Goal: Task Accomplishment & Management: Manage account settings

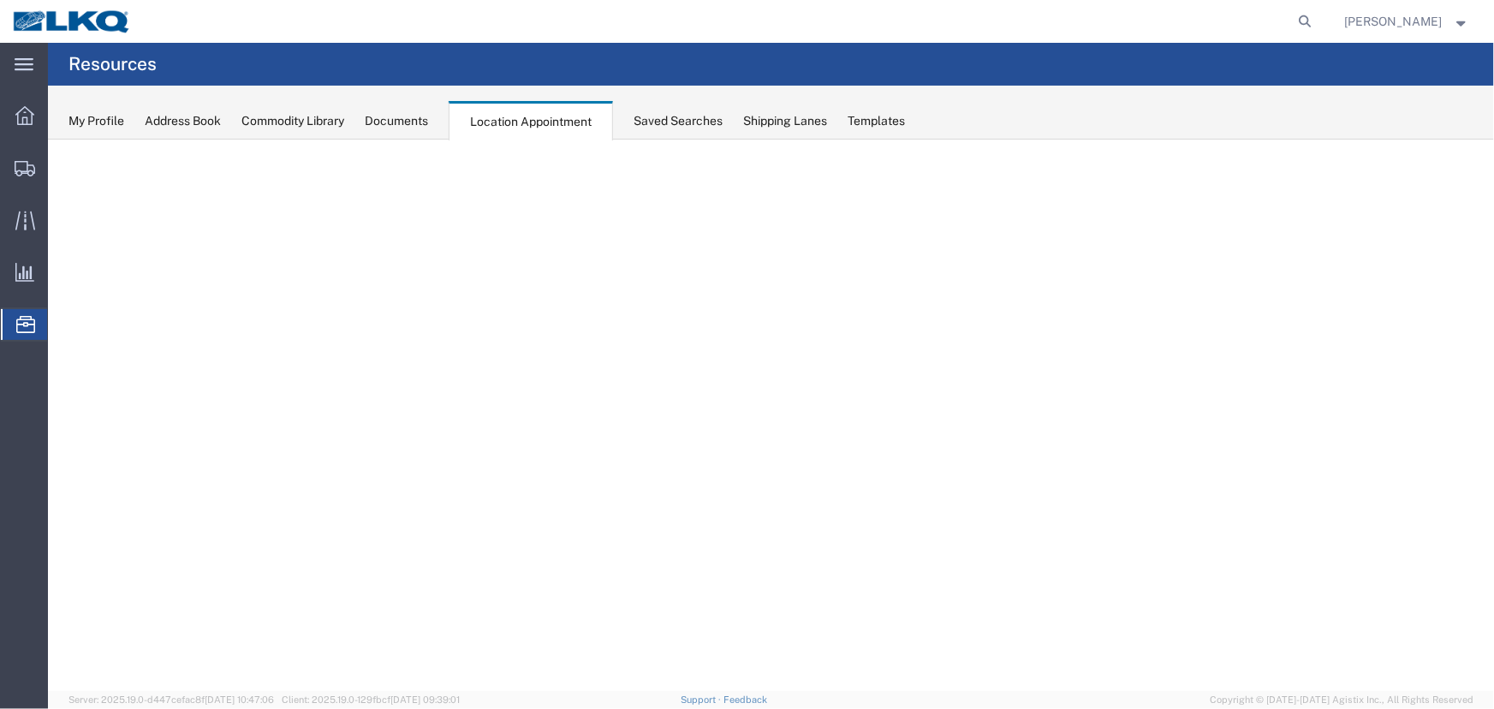
select select "27634"
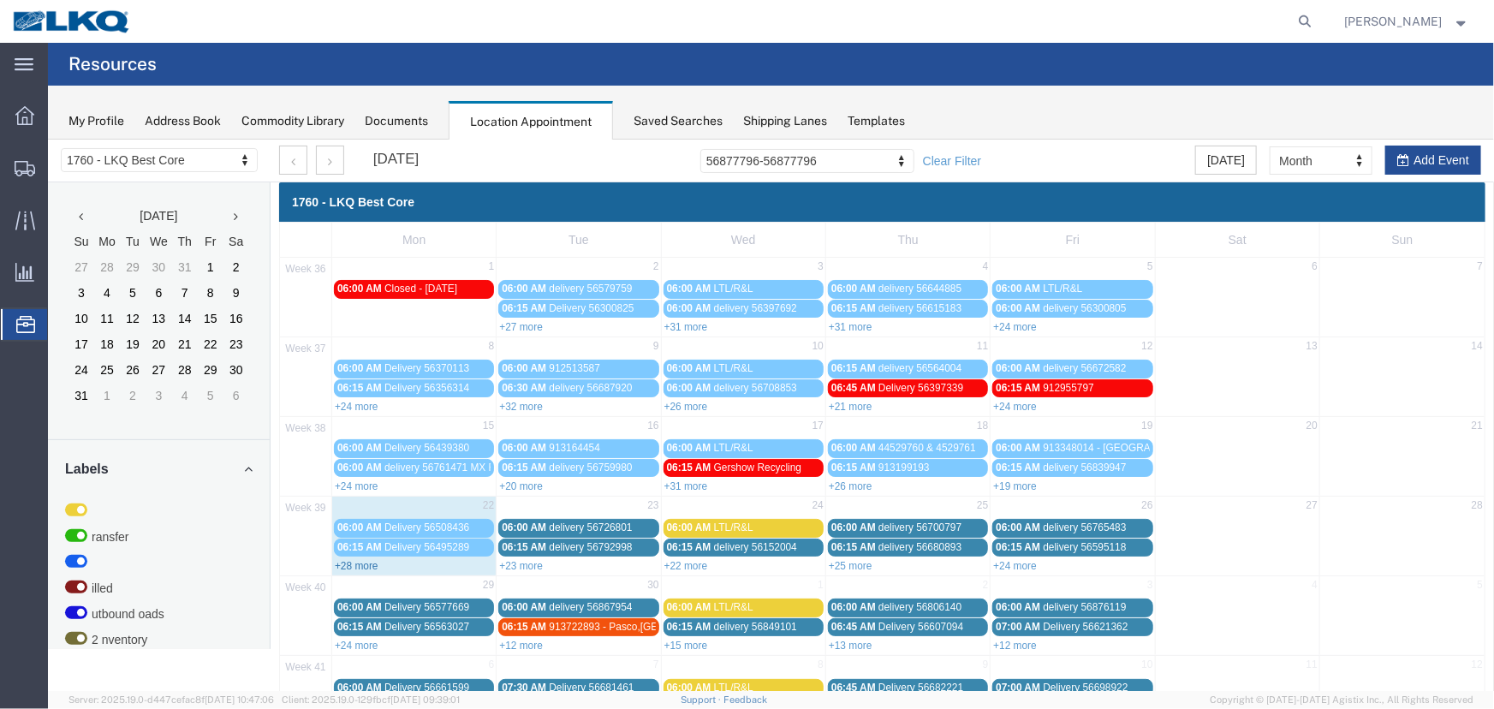
click at [360, 559] on link "+28 more" at bounding box center [356, 565] width 44 height 12
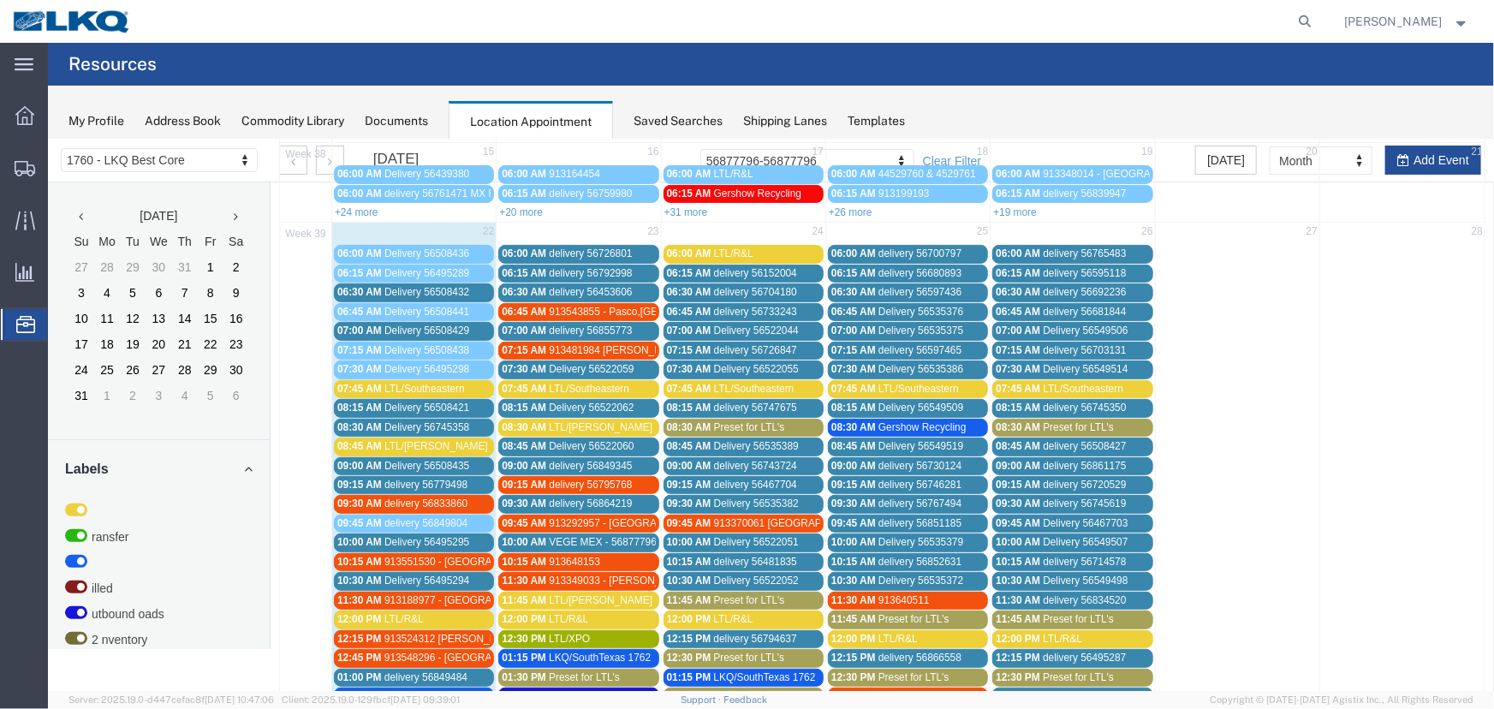
scroll to position [311, 0]
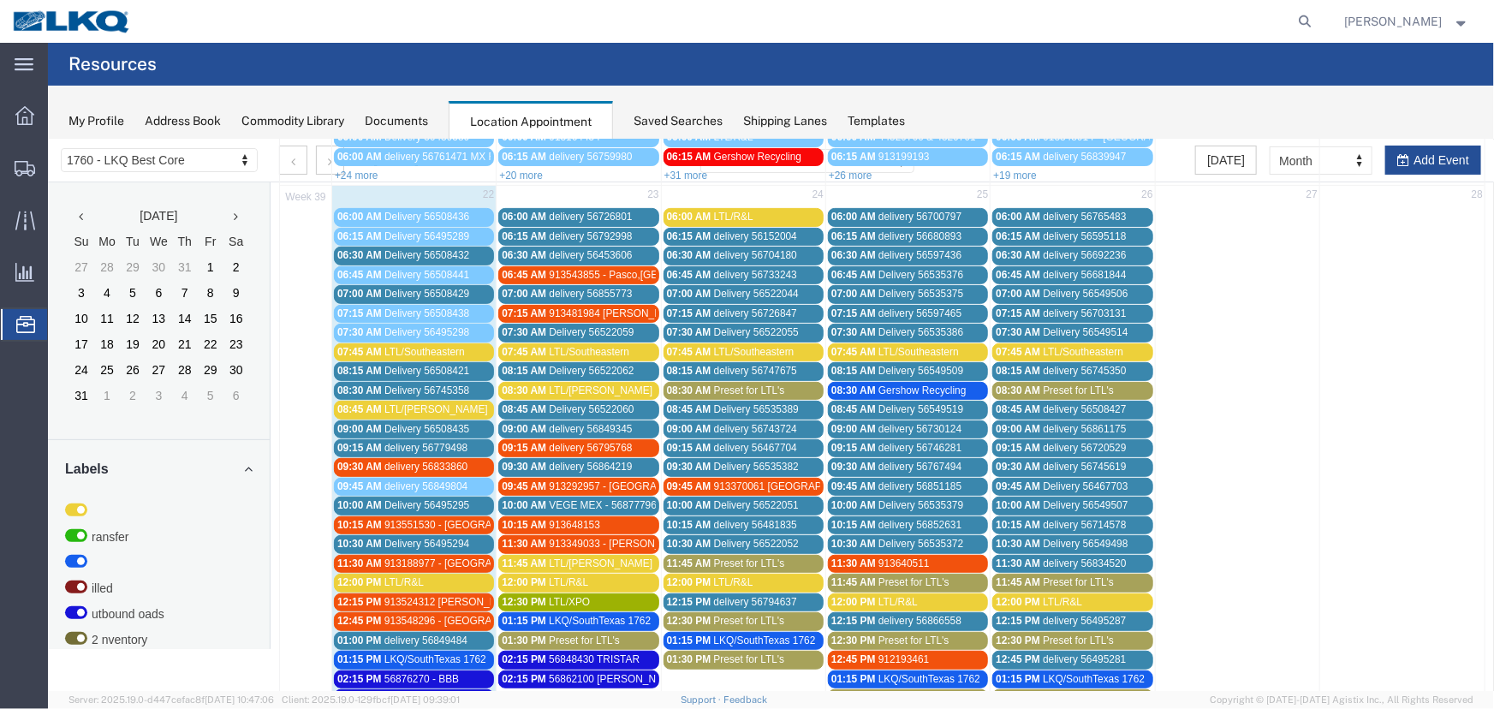
click at [460, 633] on span "delivery 56849484" at bounding box center [424, 639] width 83 height 12
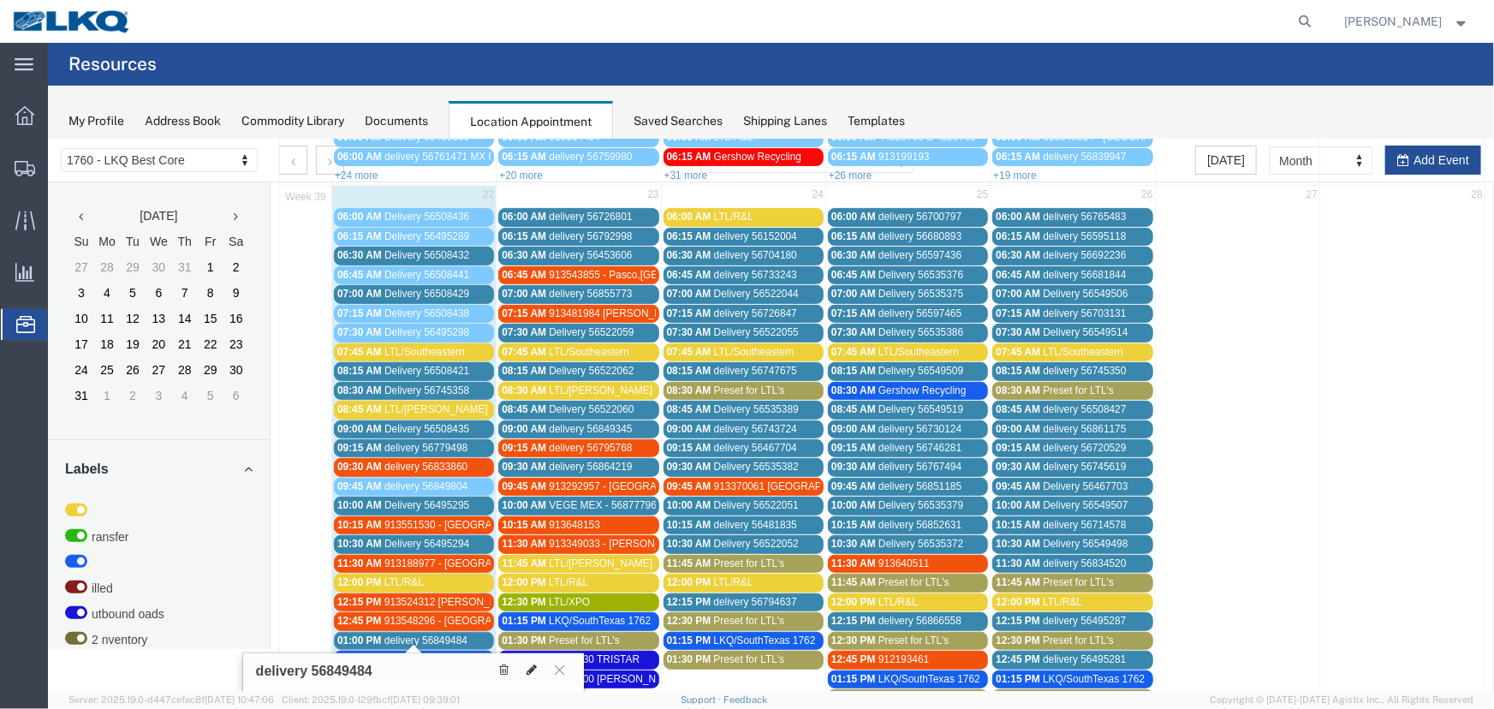
click at [533, 667] on icon at bounding box center [531, 669] width 10 height 12
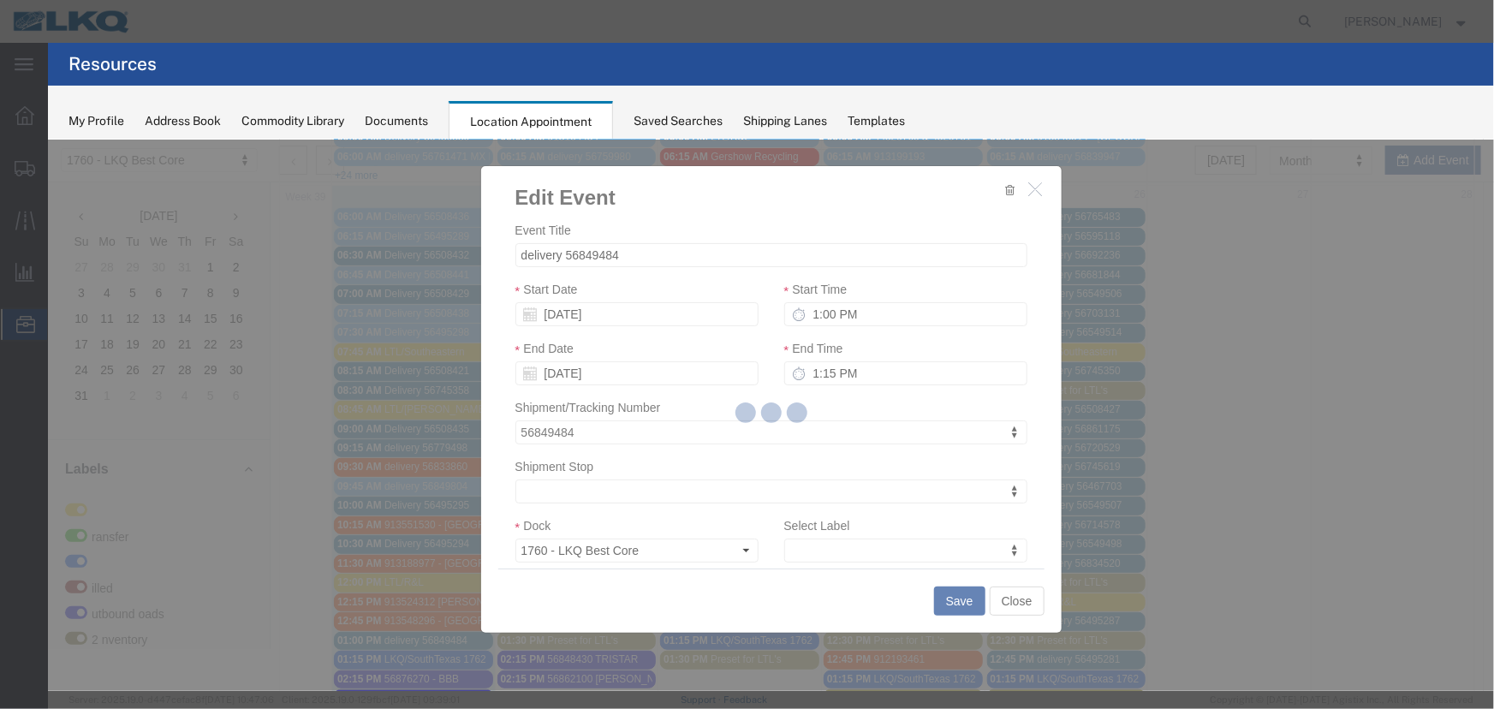
click at [805, 551] on div at bounding box center [771, 415] width 1446 height 551
select select
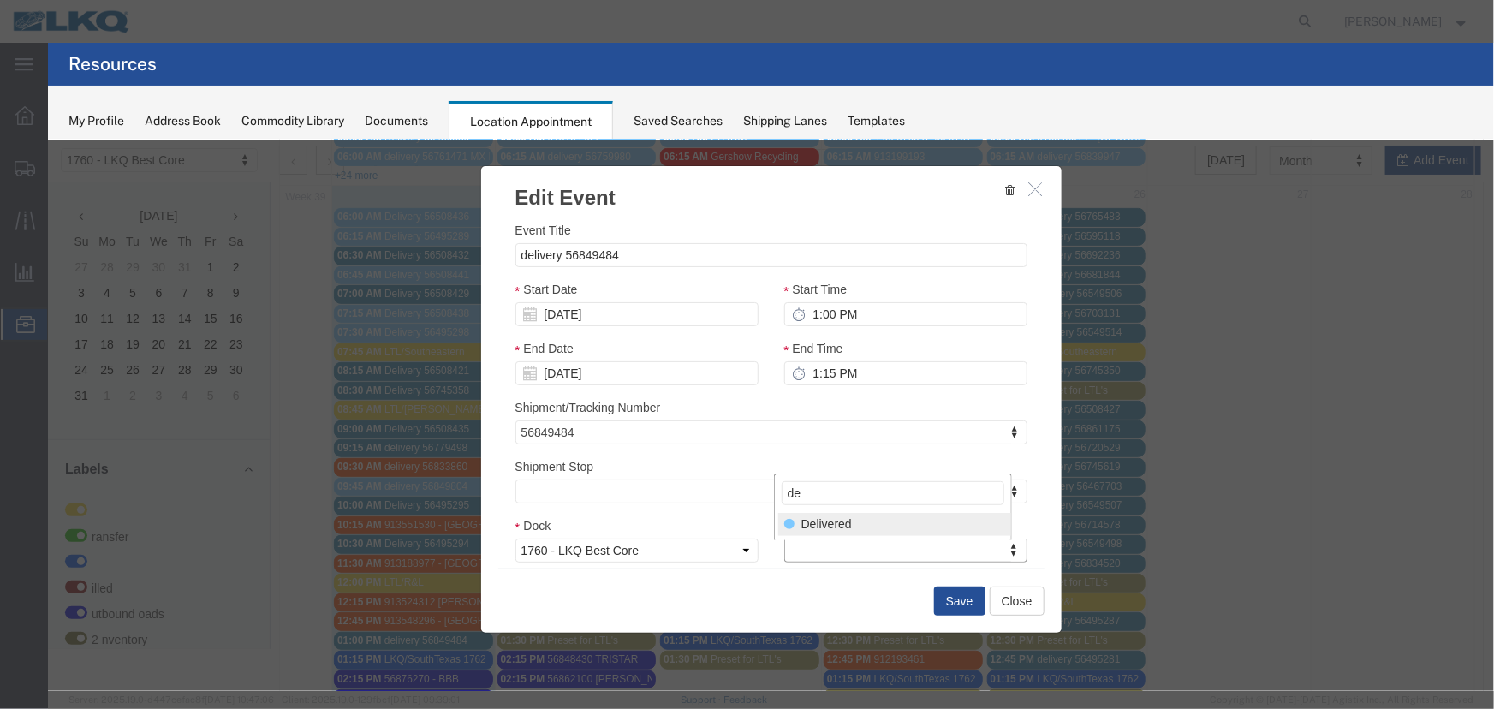
type input "de"
select select "40"
click at [962, 598] on button "Save" at bounding box center [958, 599] width 51 height 29
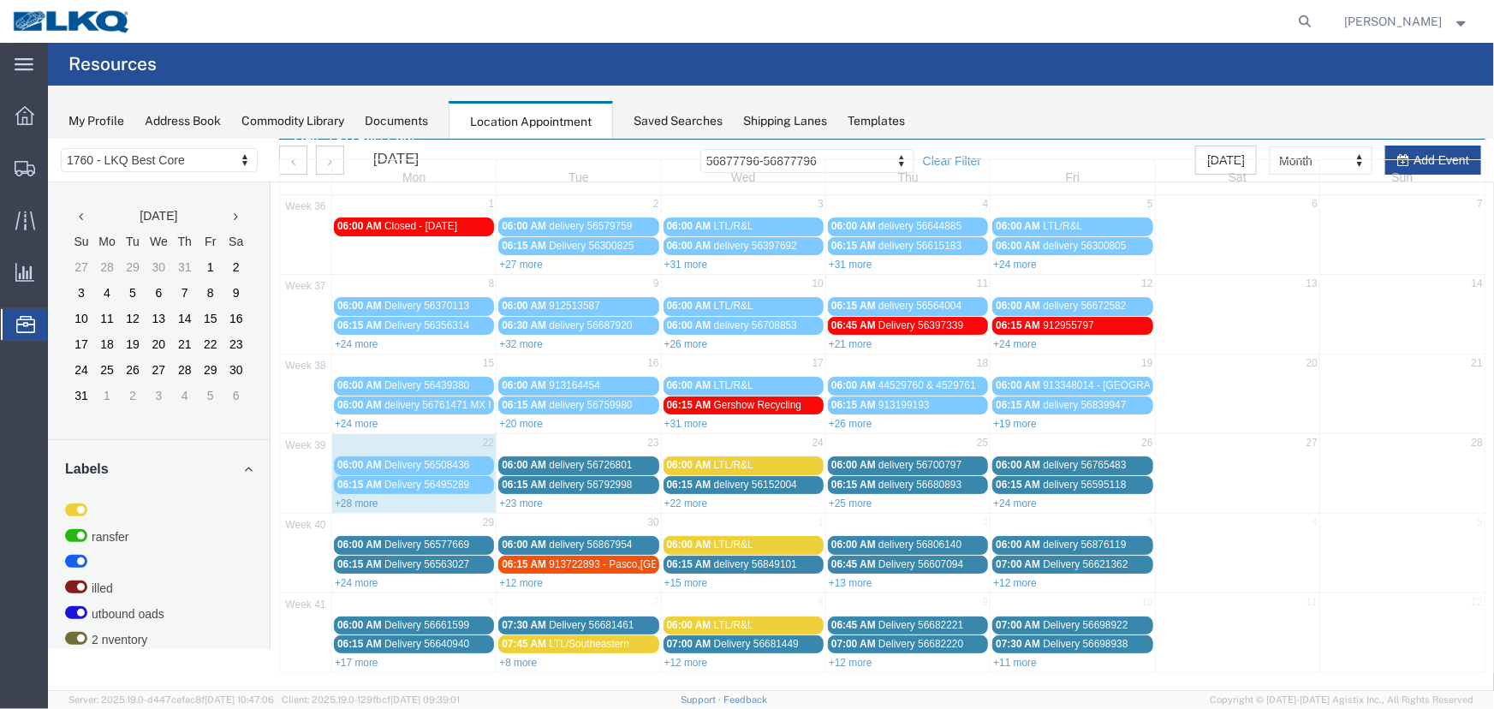
scroll to position [0, 0]
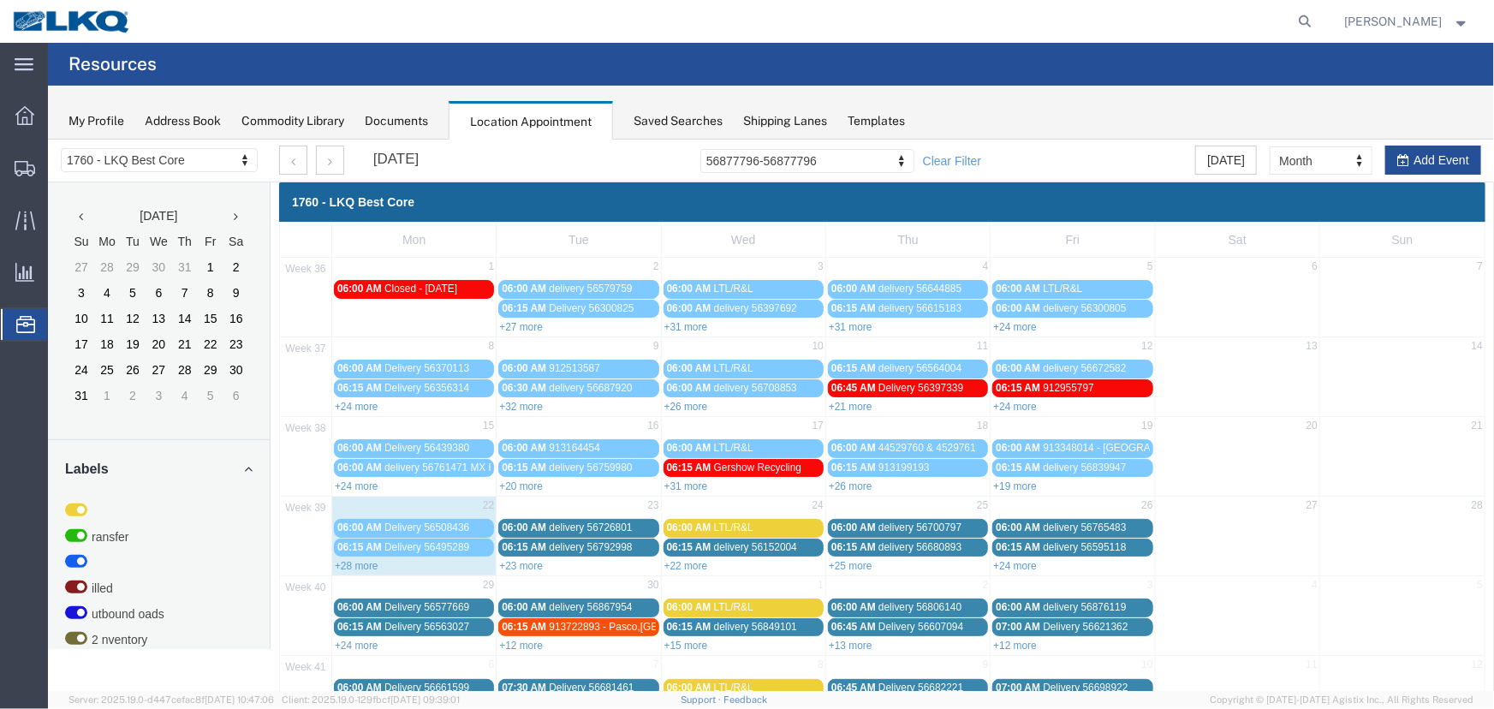
click at [686, 127] on div "Saved Searches" at bounding box center [677, 121] width 89 height 18
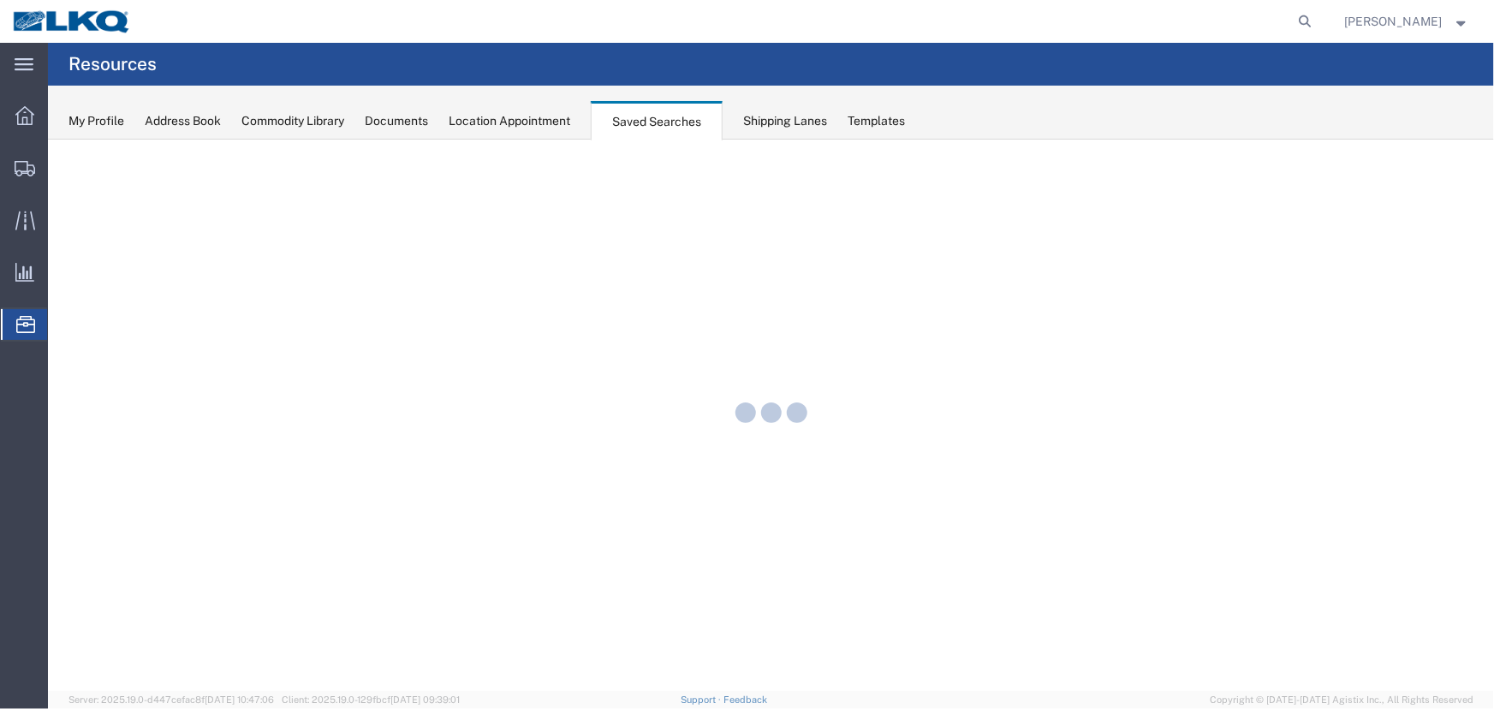
click at [543, 125] on div "Location Appointment" at bounding box center [510, 121] width 122 height 18
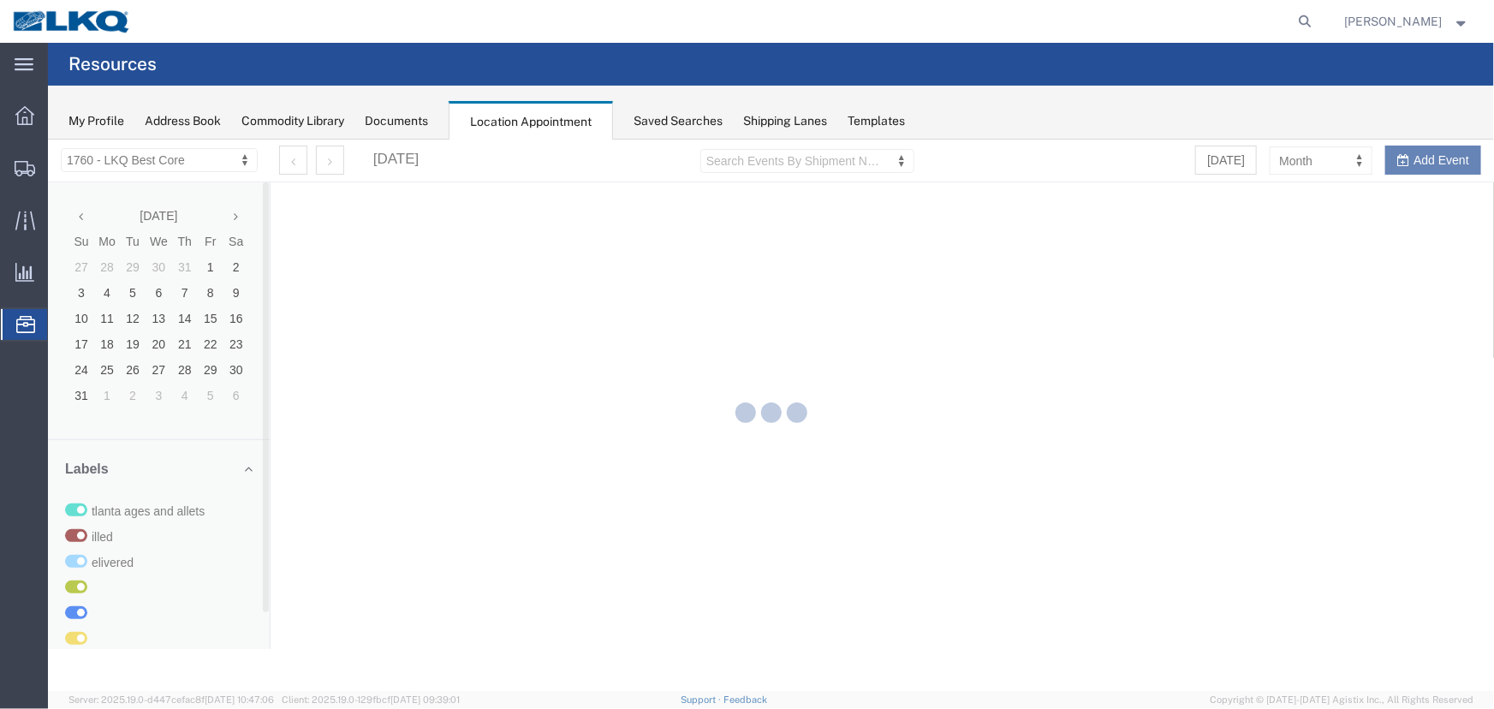
select select "27634"
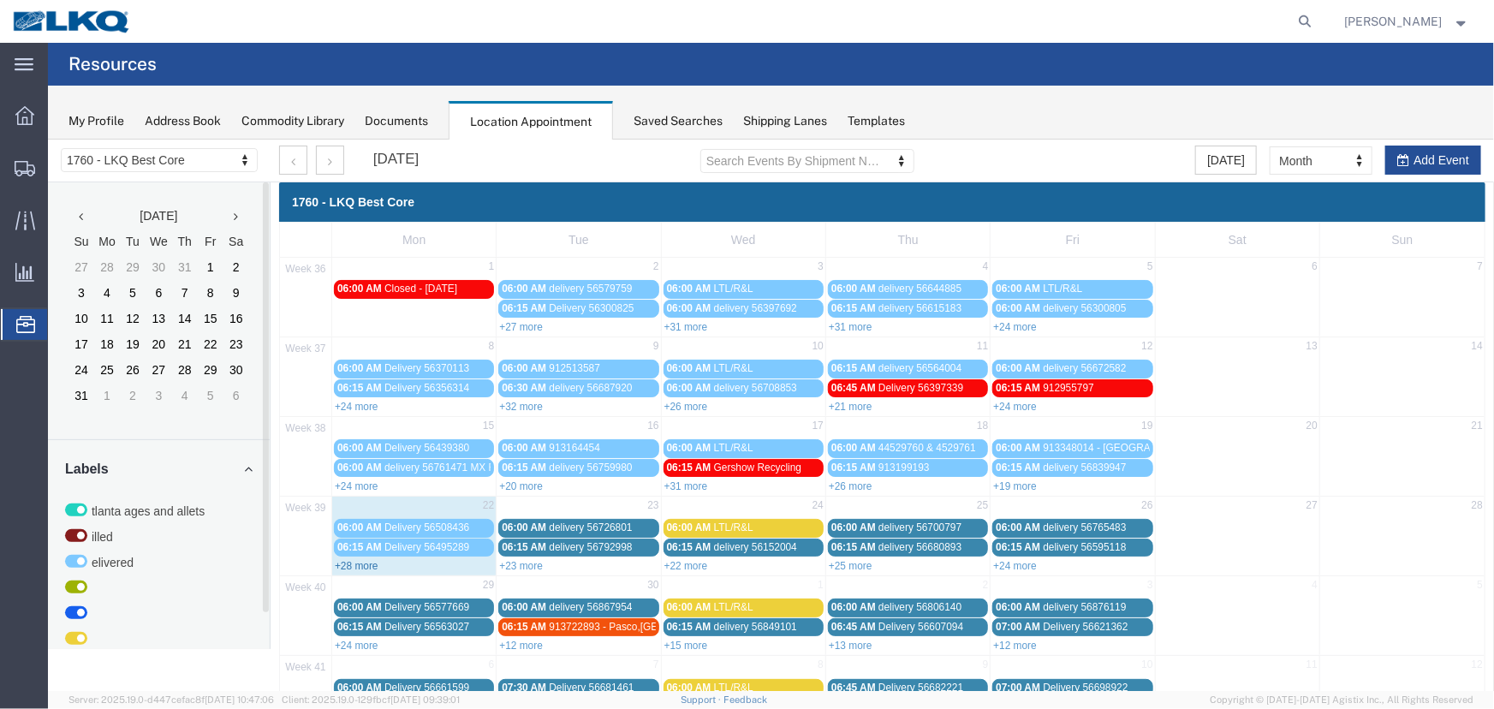
click at [359, 564] on link "+28 more" at bounding box center [356, 565] width 44 height 12
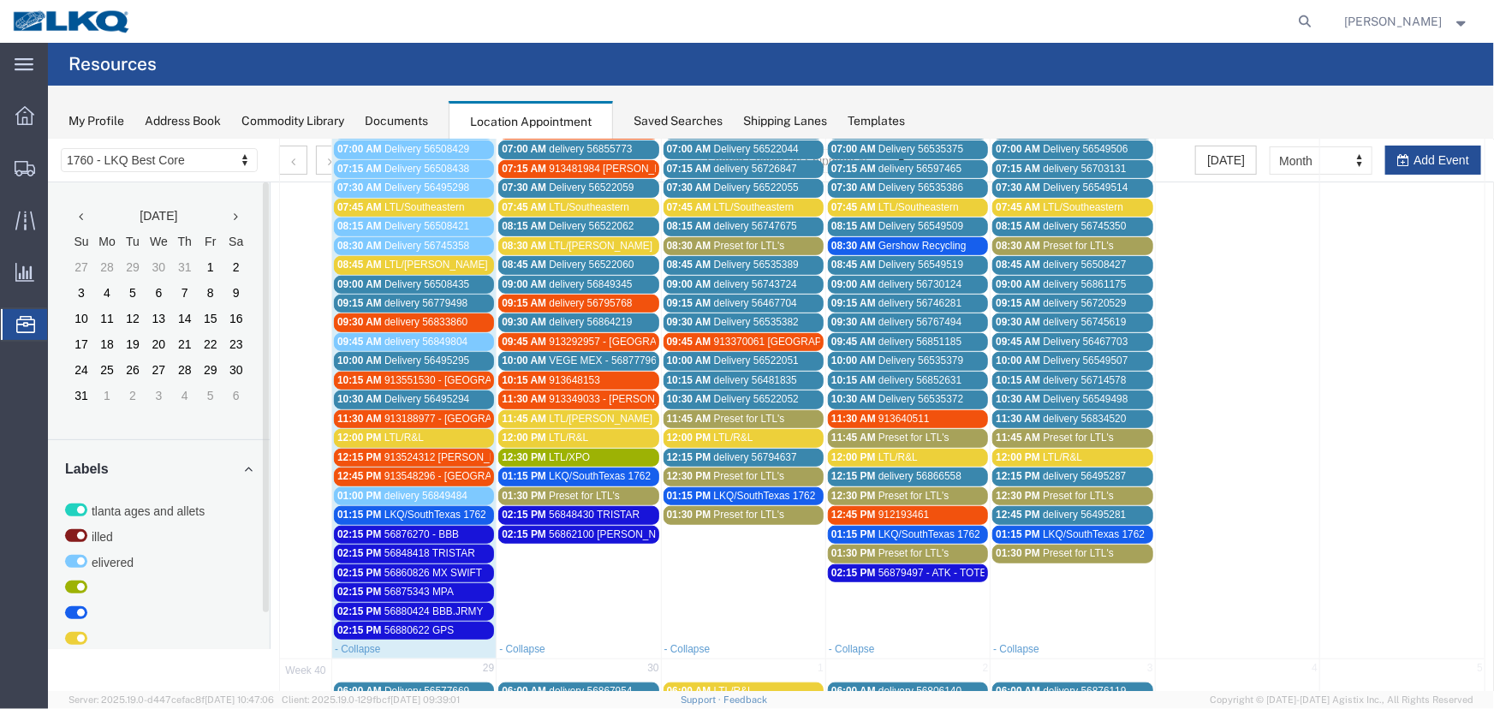
scroll to position [467, 0]
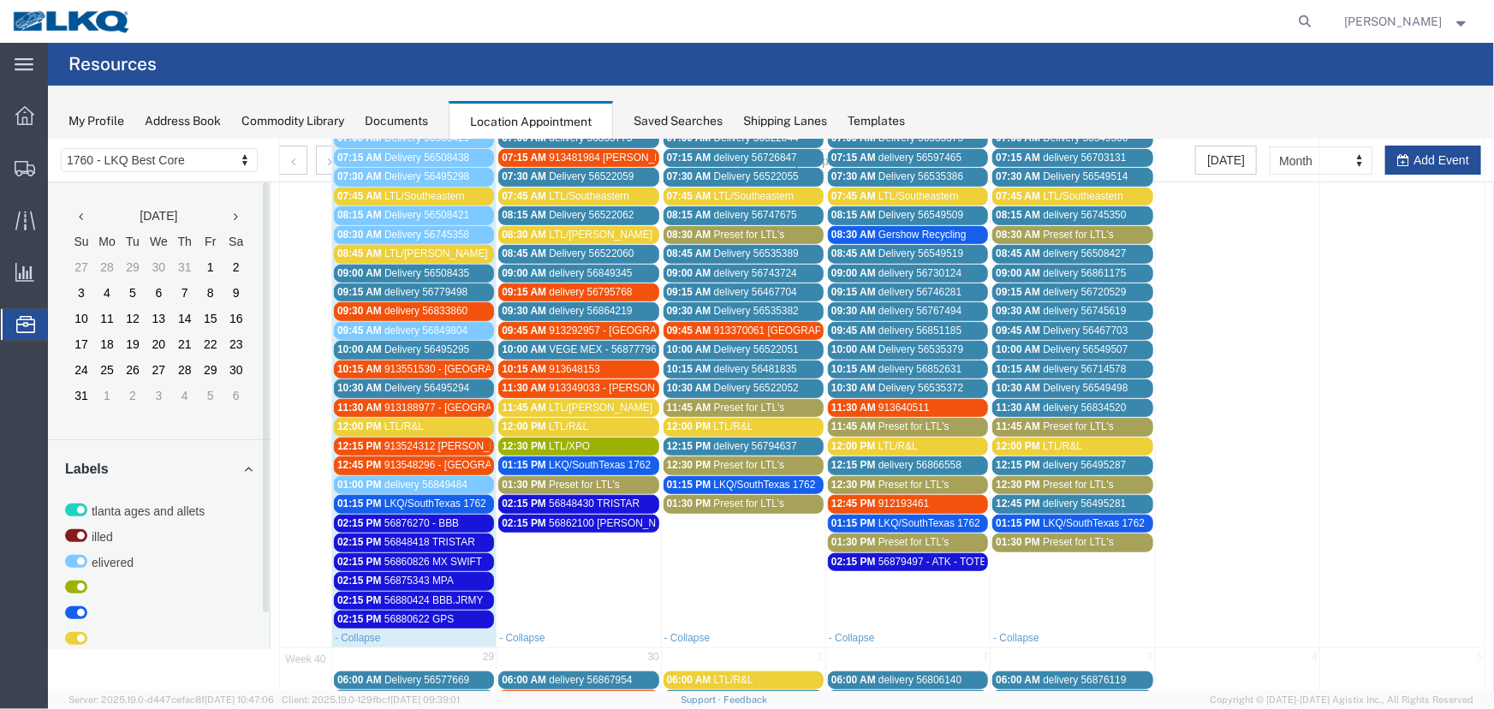
click at [443, 401] on span "913188977 - Providence Forge, VA" at bounding box center [521, 407] width 277 height 12
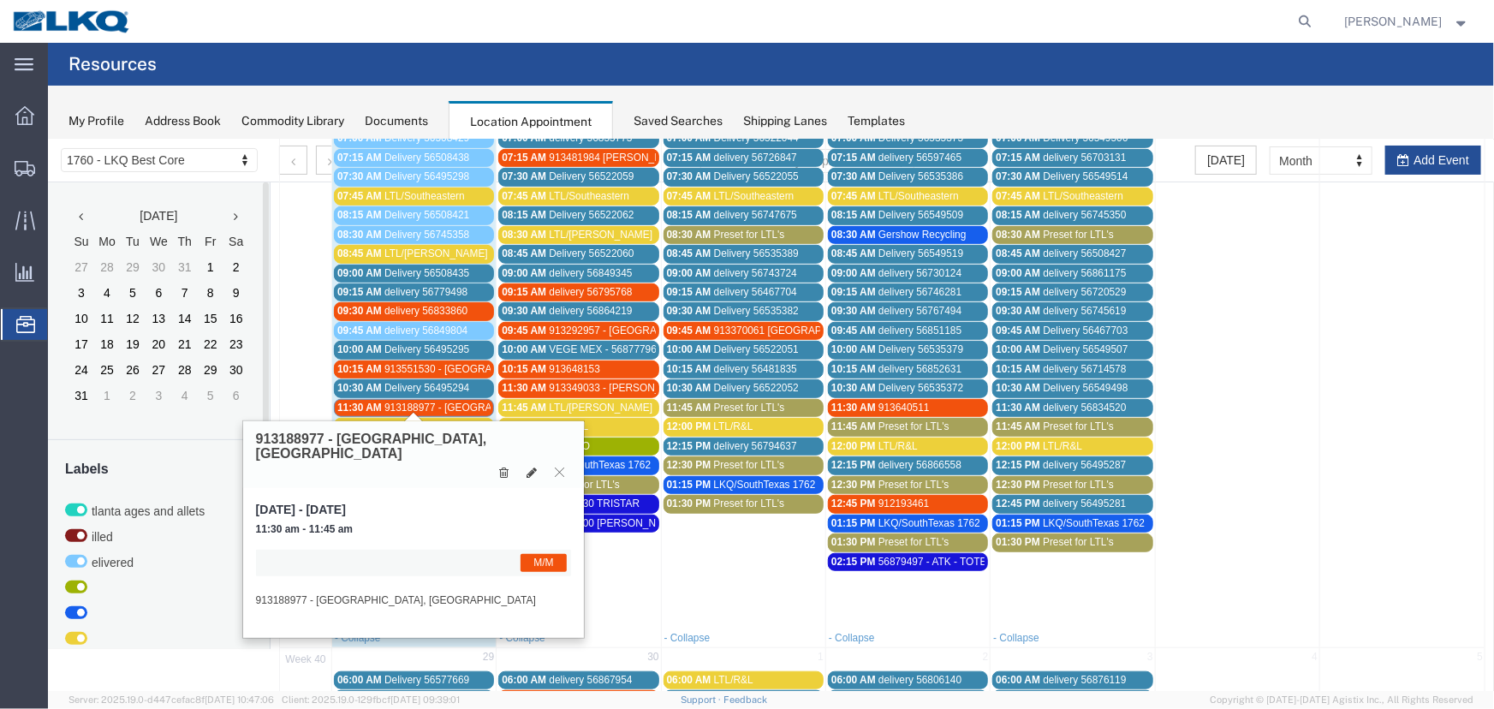
click at [443, 401] on span "913188977 - Providence Forge, VA" at bounding box center [521, 407] width 277 height 12
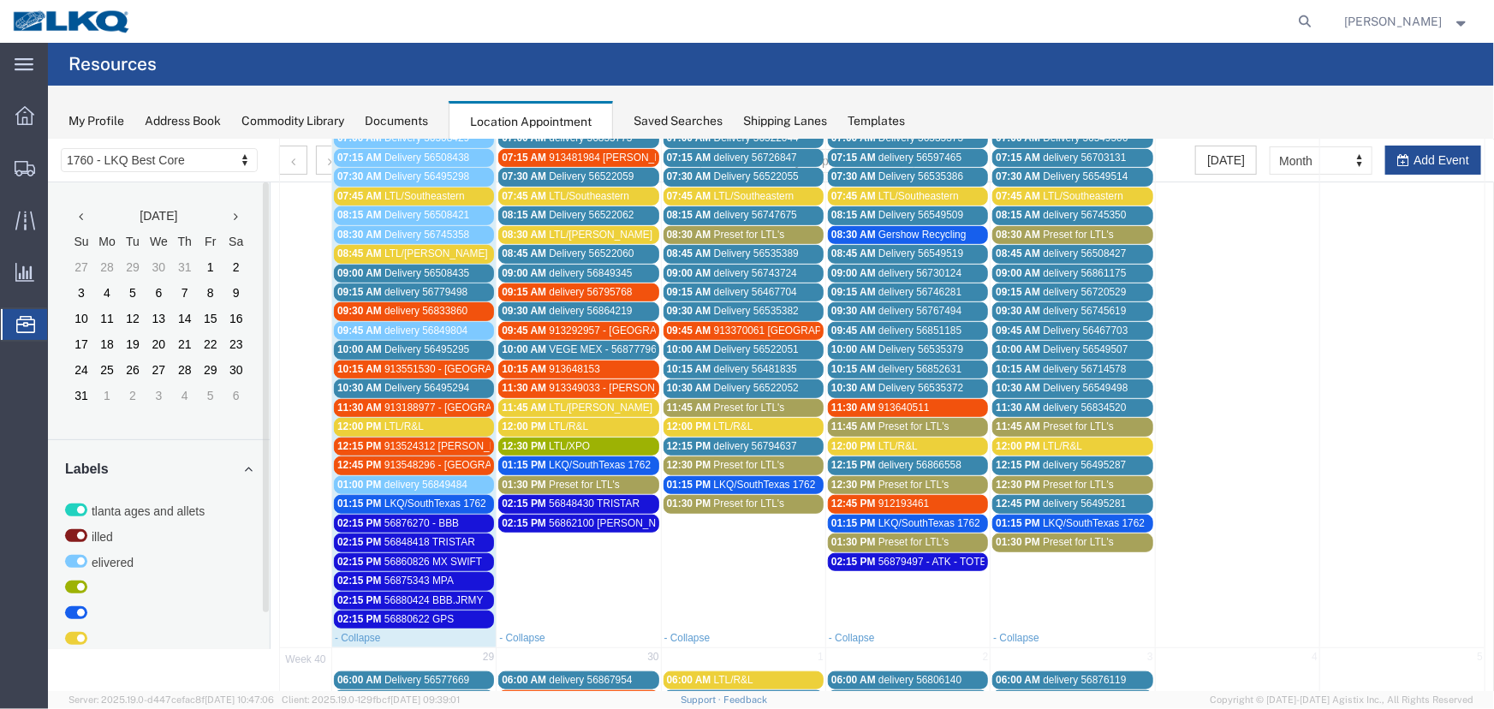
click at [414, 444] on span "913524312 Lavonia, GA Rudolph Freight" at bounding box center [551, 445] width 336 height 12
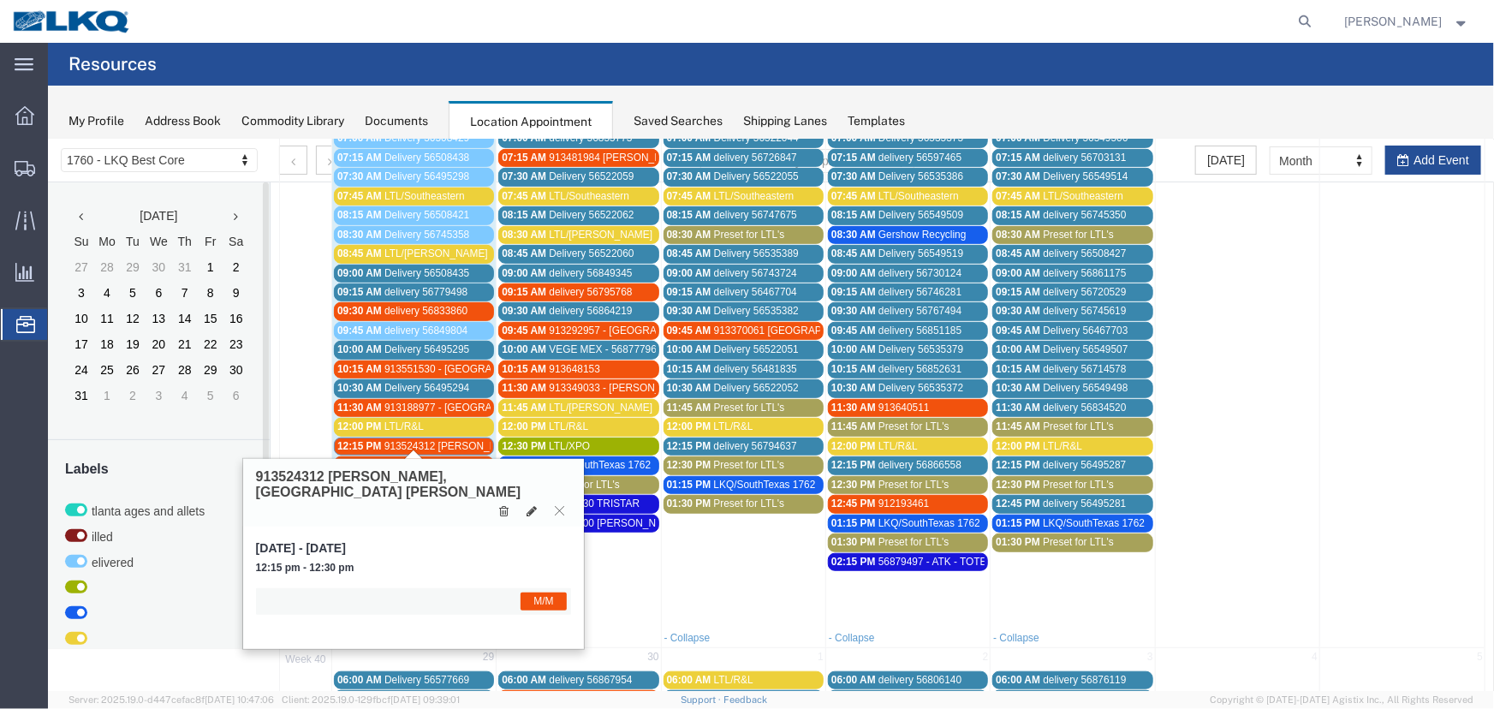
click at [414, 444] on span "913524312 Lavonia, GA Rudolph Freight" at bounding box center [551, 445] width 336 height 12
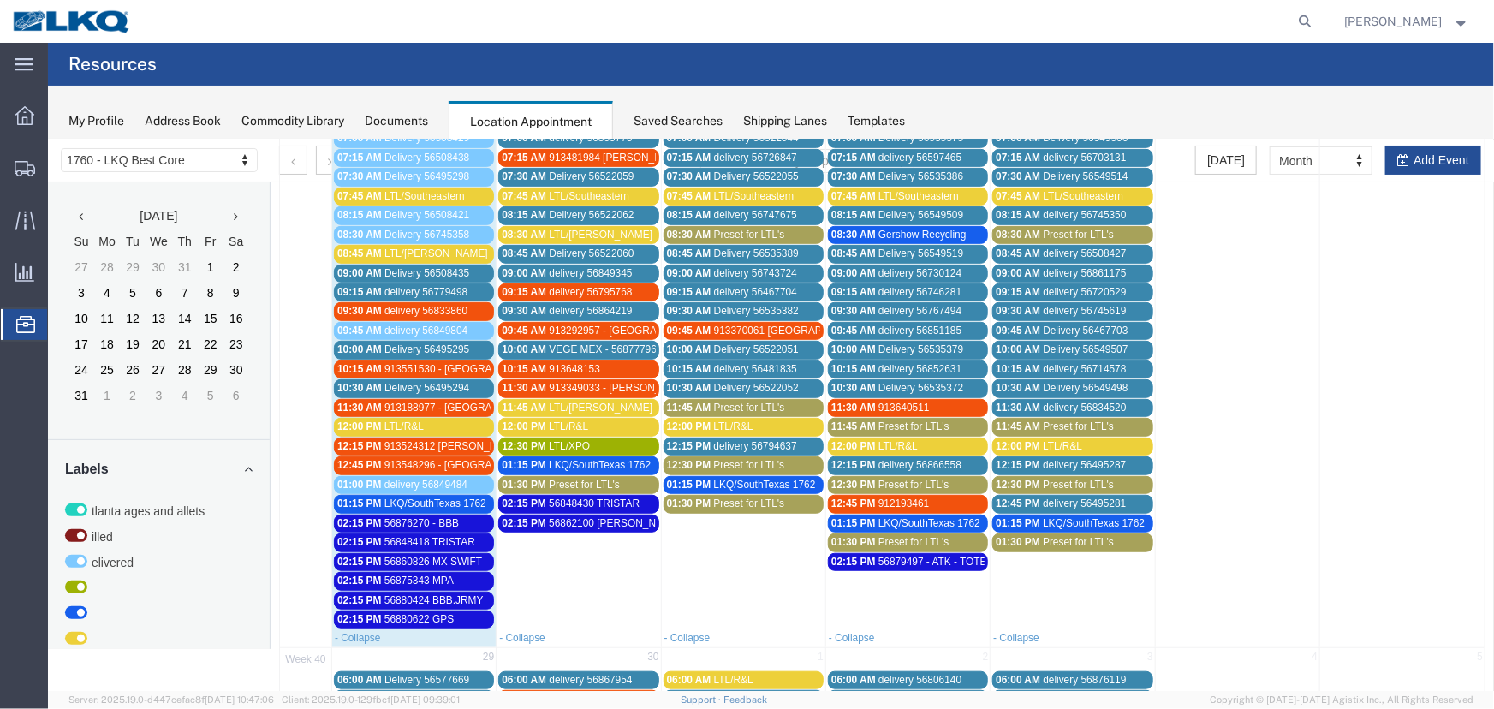
click at [438, 189] on span "LTL/Southeastern" at bounding box center [423, 195] width 80 height 12
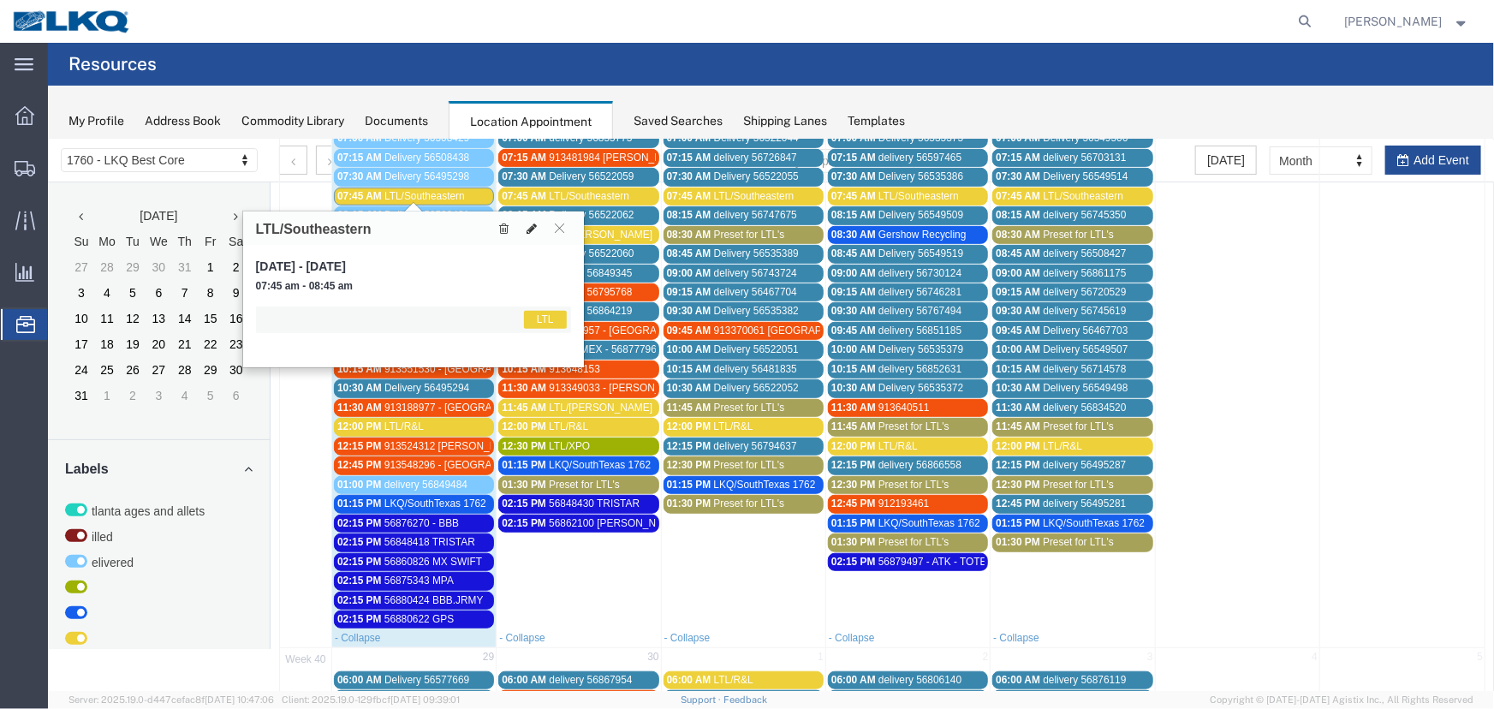
click at [526, 225] on icon at bounding box center [531, 228] width 10 height 12
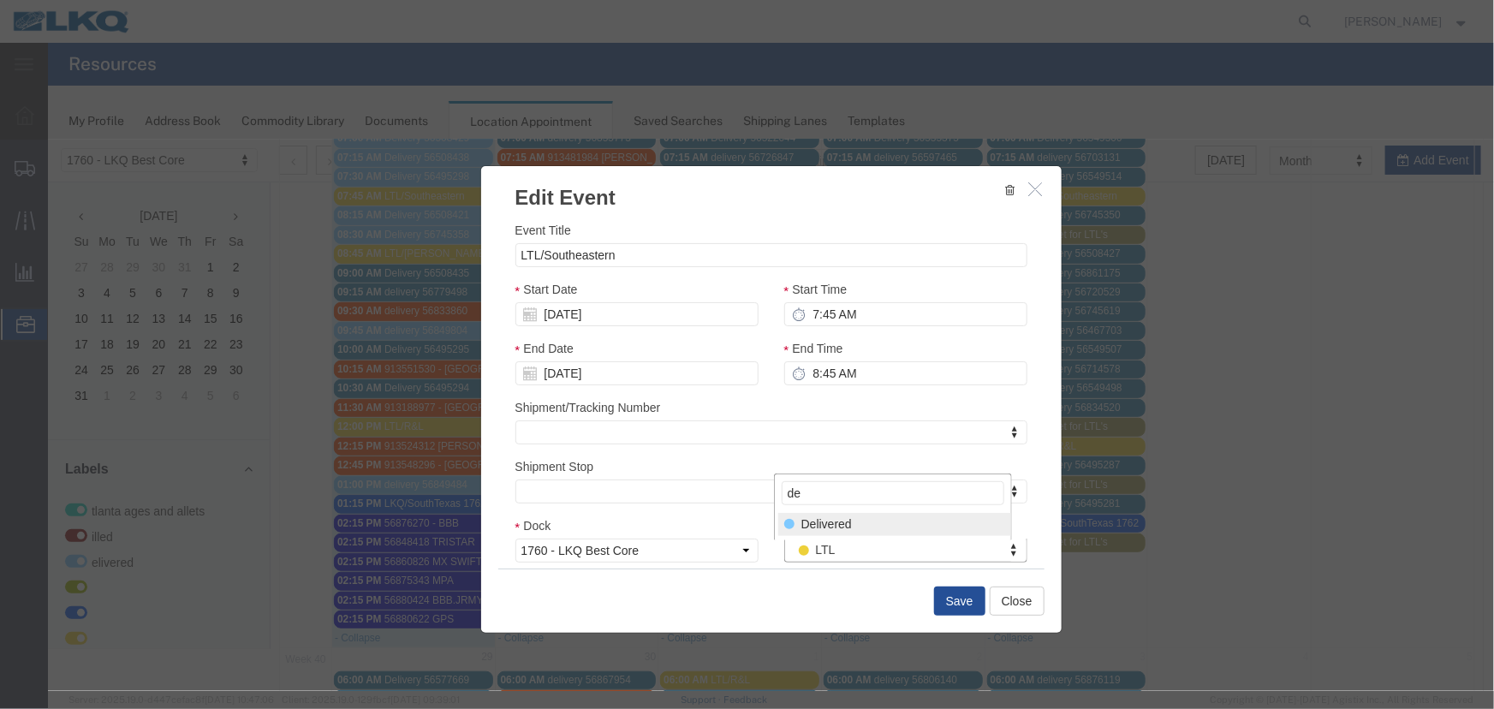
type input "de"
select select "40"
click at [953, 591] on button "Save" at bounding box center [958, 599] width 51 height 29
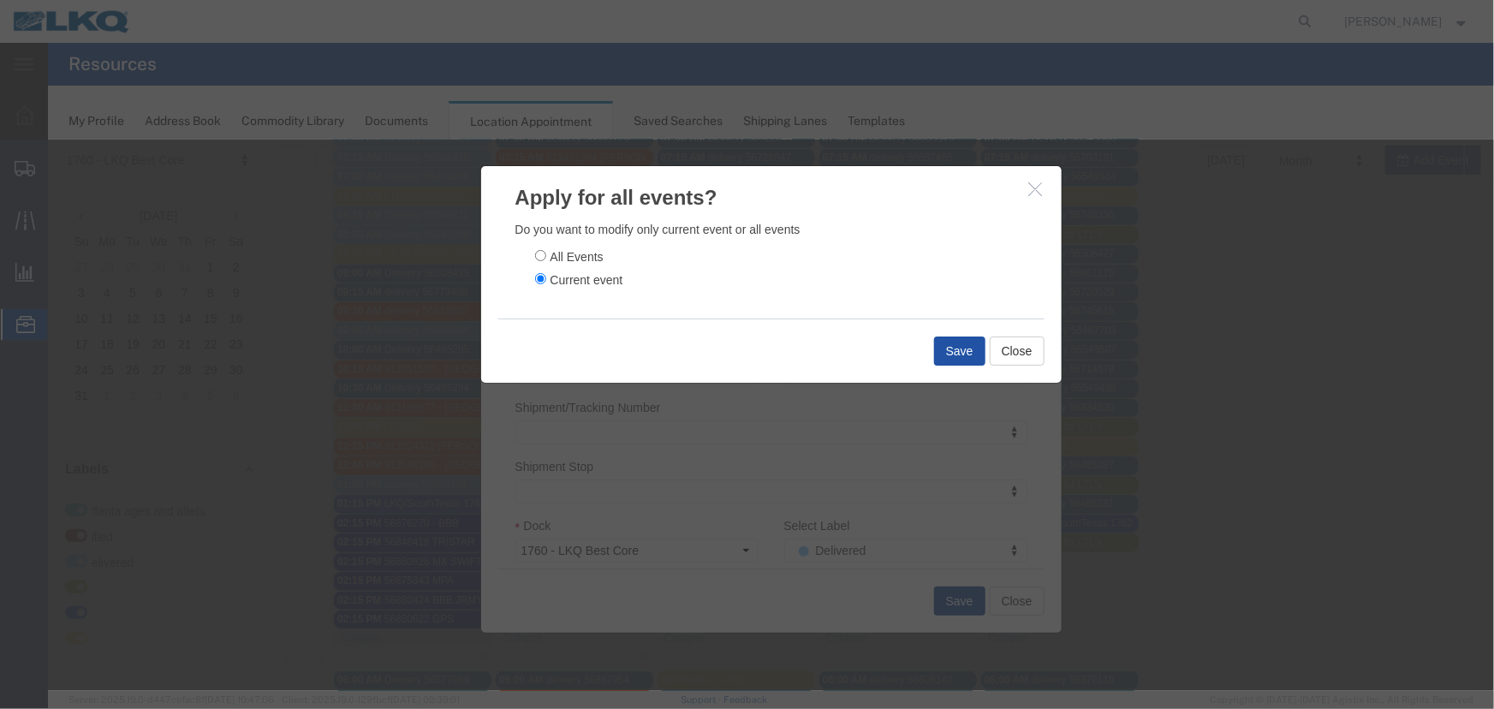
click at [942, 342] on button "Save" at bounding box center [958, 350] width 51 height 29
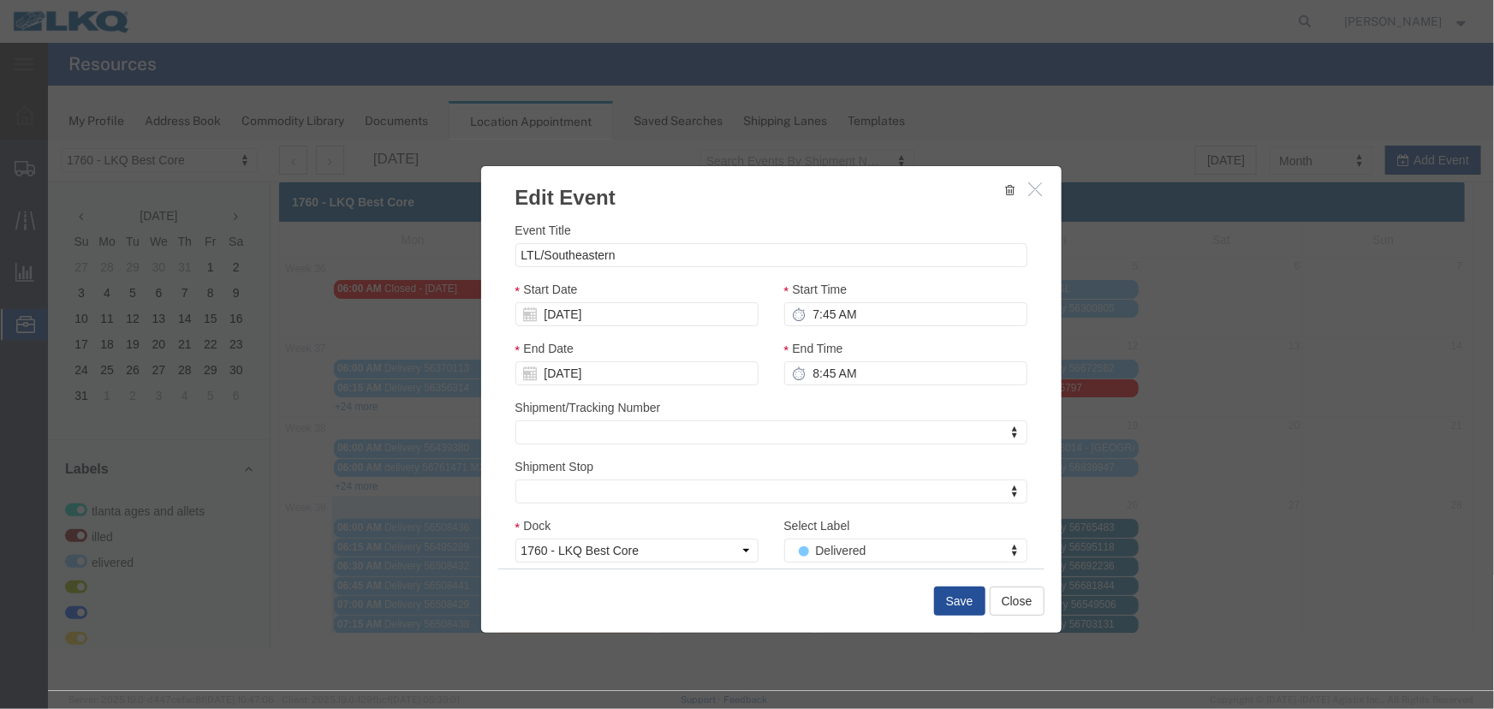
scroll to position [0, 0]
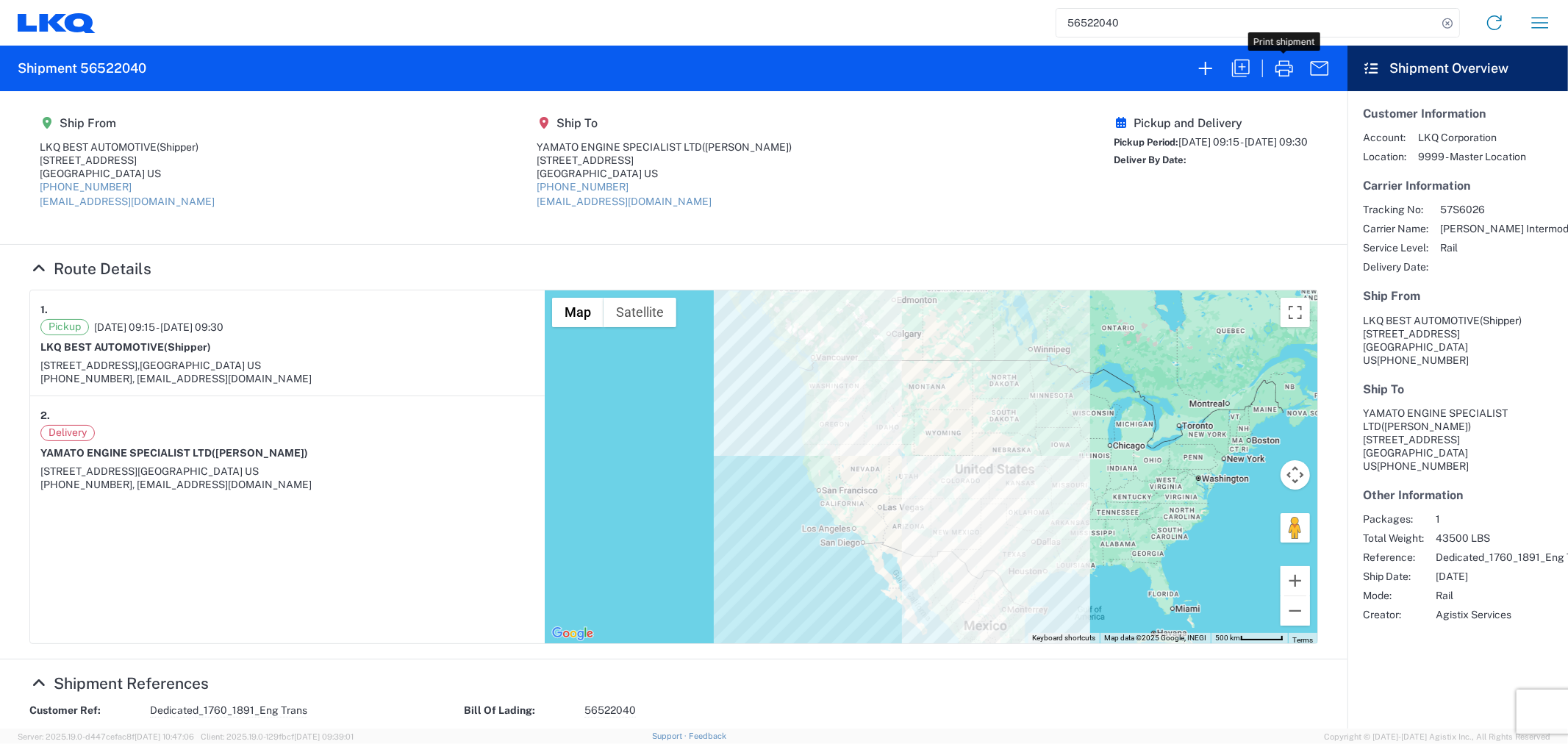
click at [317, 180] on agx-shipment-main-routing-info "Ship From LKQ BEST AUTOMOTIVE (Shipper) [STREET_ADDRESS] [PHONE_NUMBER] [EMAIL_…" at bounding box center [673, 168] width 1289 height 124
